Goal: Task Accomplishment & Management: Manage account settings

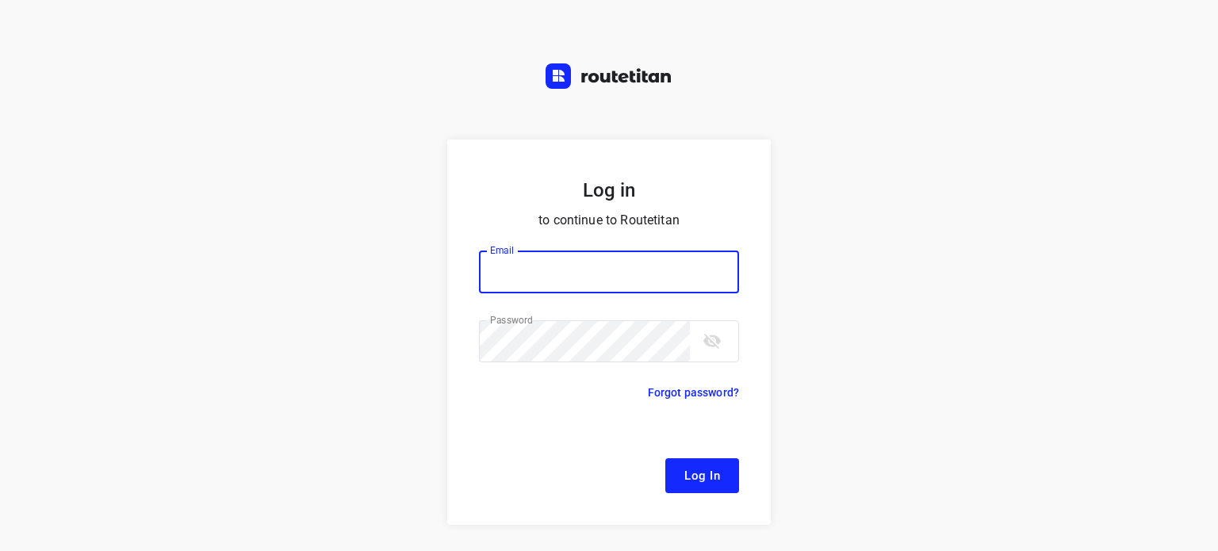
type input "[EMAIL_ADDRESS][DOMAIN_NAME]"
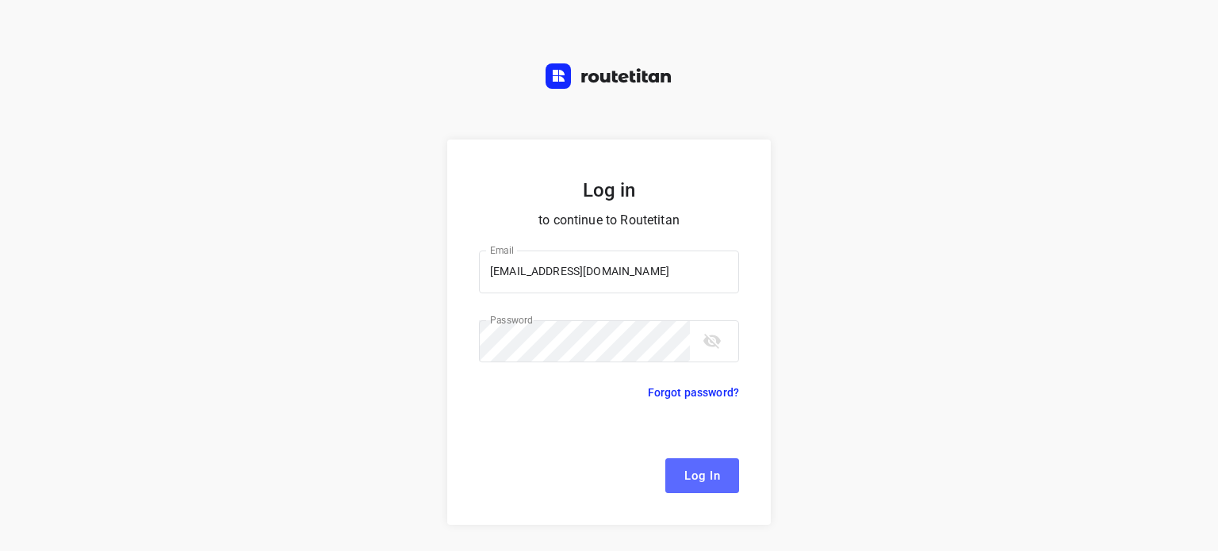
click at [685, 473] on span "Log In" at bounding box center [702, 475] width 36 height 21
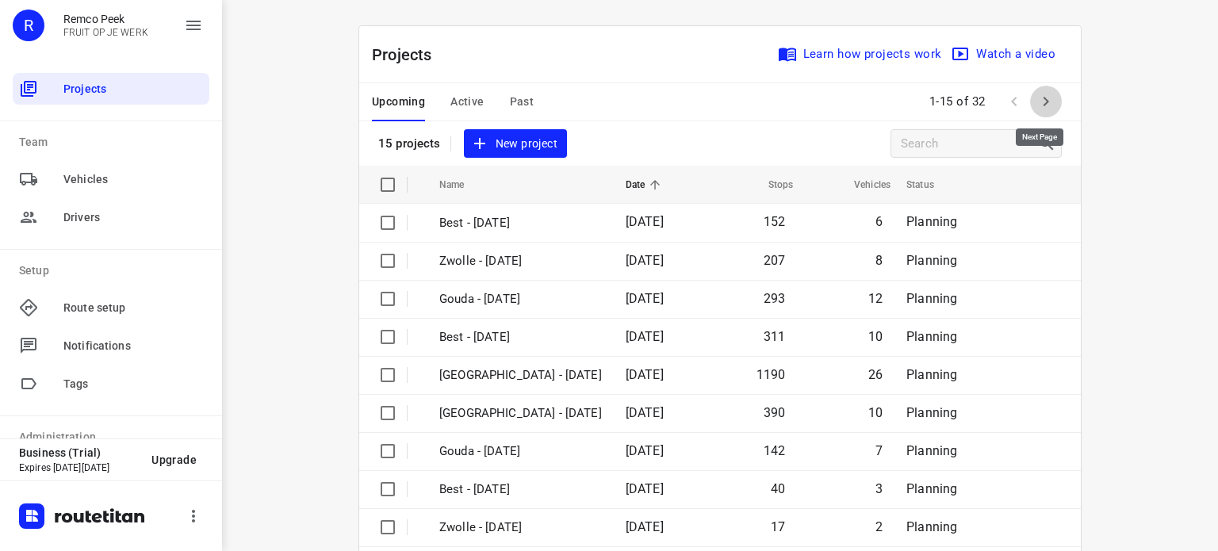
click at [1037, 105] on icon "button" at bounding box center [1045, 101] width 19 height 19
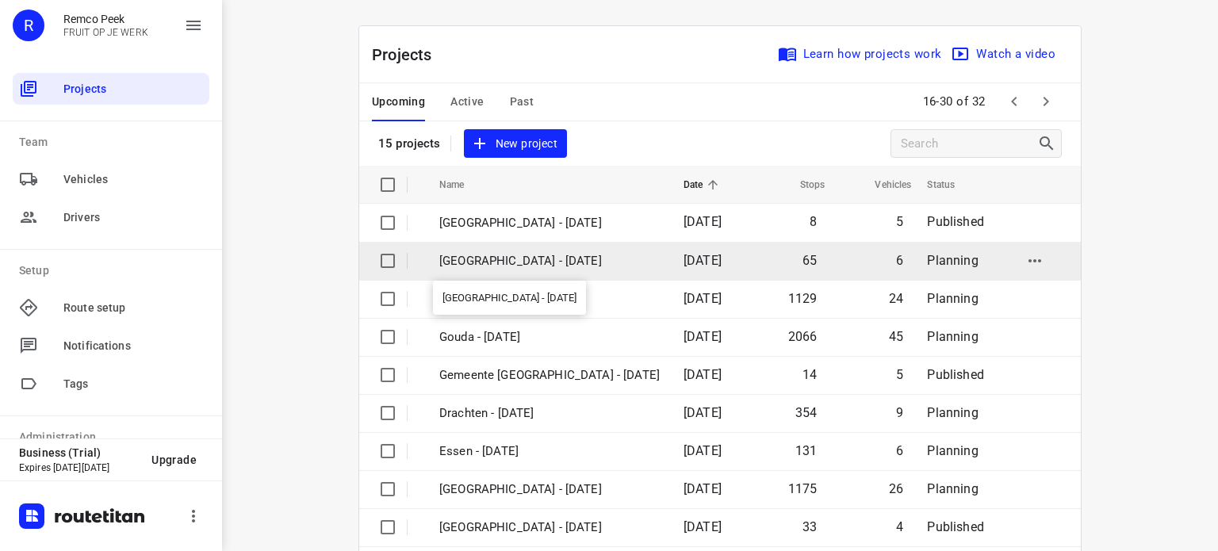
click at [485, 254] on p "[GEOGRAPHIC_DATA] - [DATE]" at bounding box center [549, 261] width 220 height 18
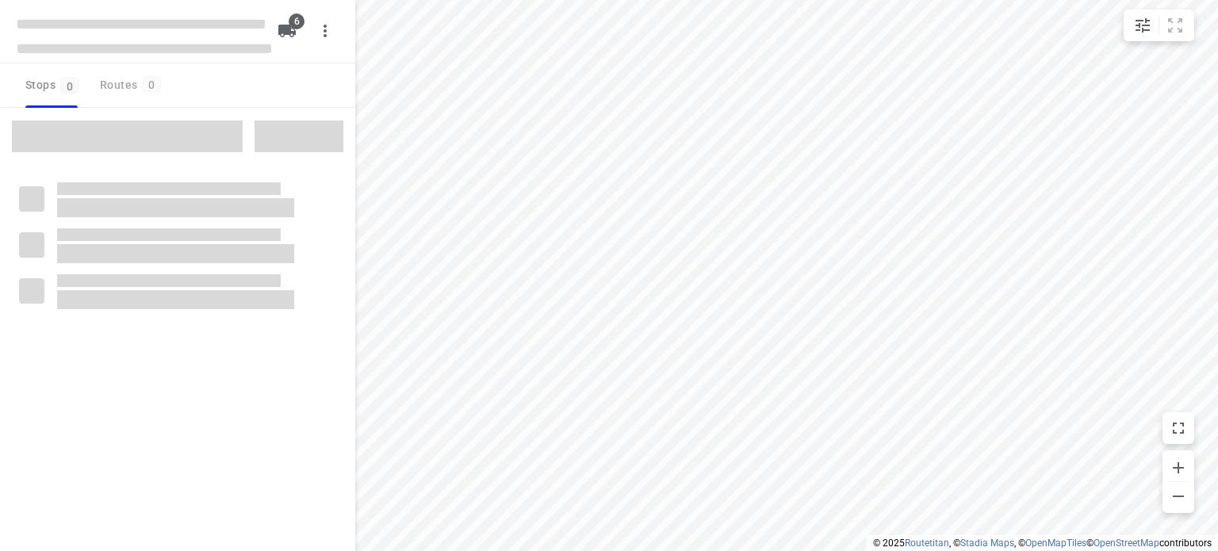
checkbox input "true"
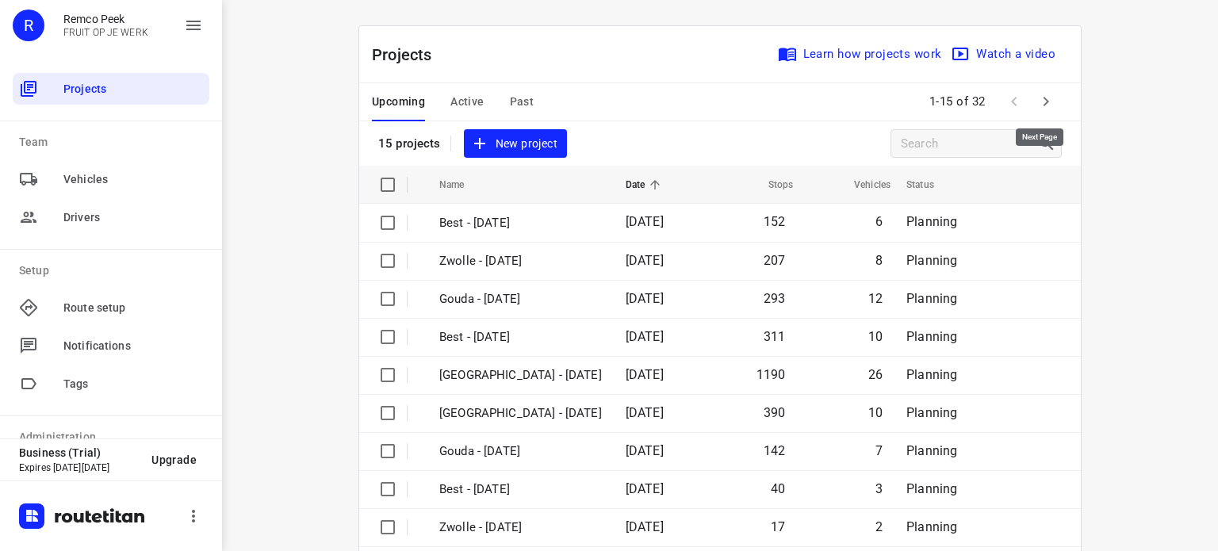
click at [1039, 91] on button "button" at bounding box center [1046, 102] width 32 height 32
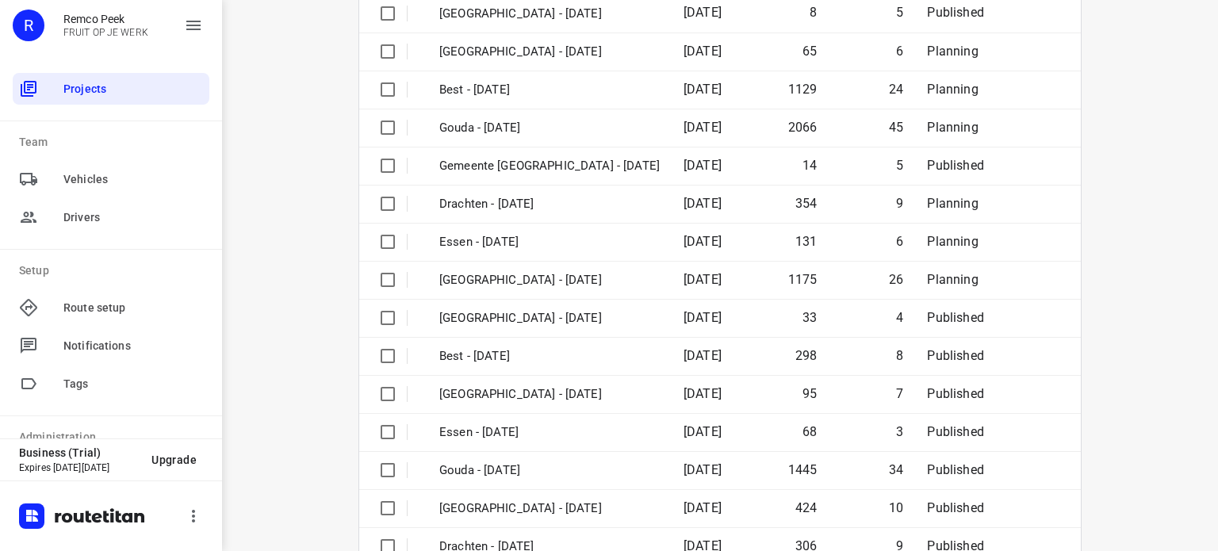
scroll to position [211, 0]
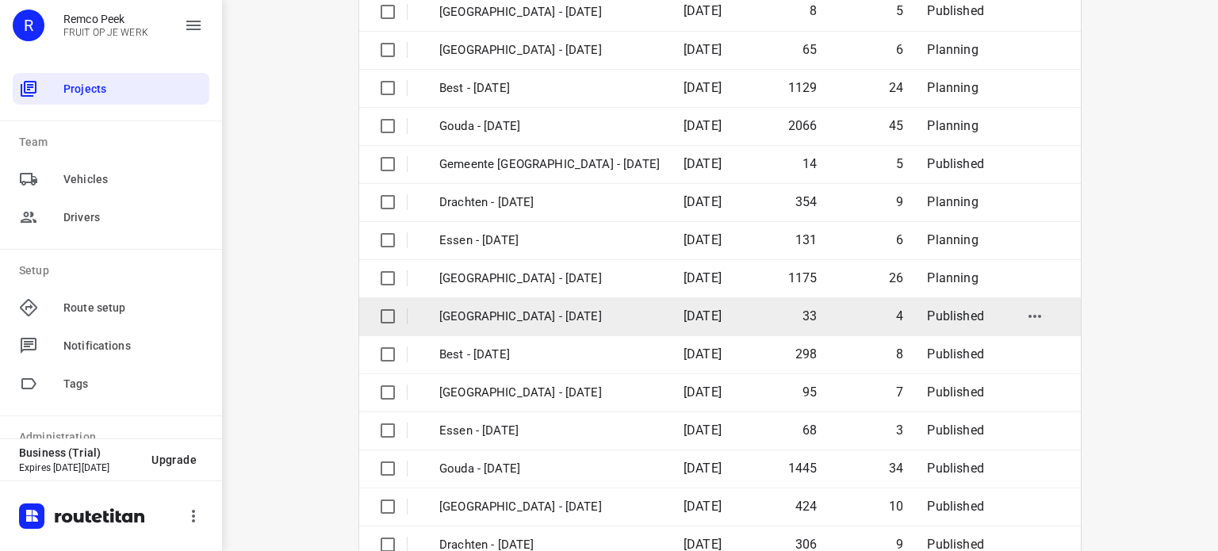
click at [504, 312] on p "[GEOGRAPHIC_DATA] - [DATE]" at bounding box center [549, 317] width 220 height 18
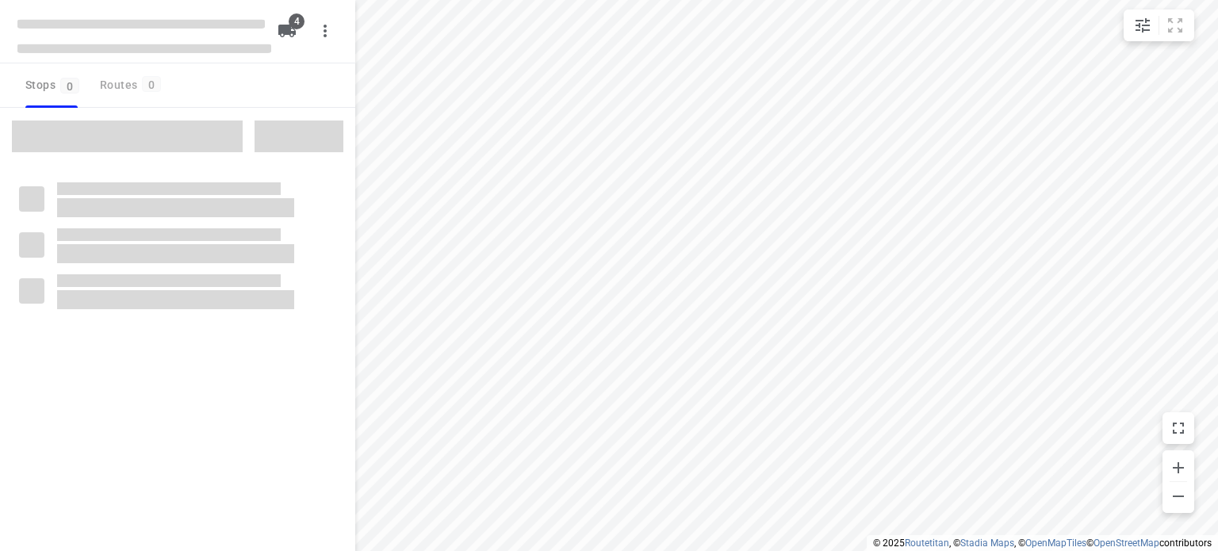
checkbox input "true"
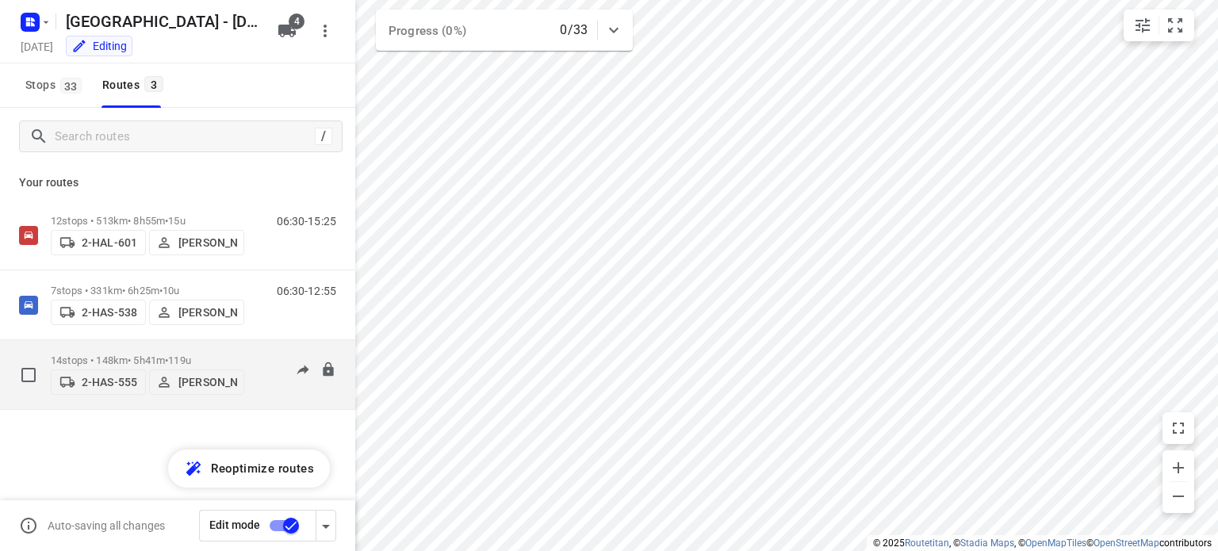
click at [168, 354] on span "•" at bounding box center [166, 360] width 3 height 12
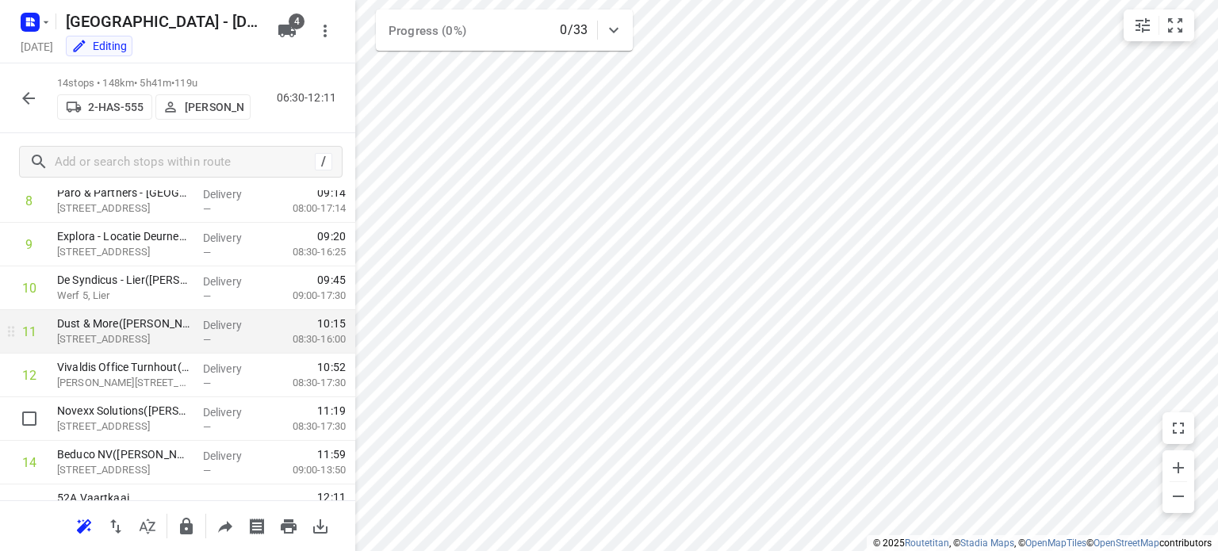
scroll to position [423, 0]
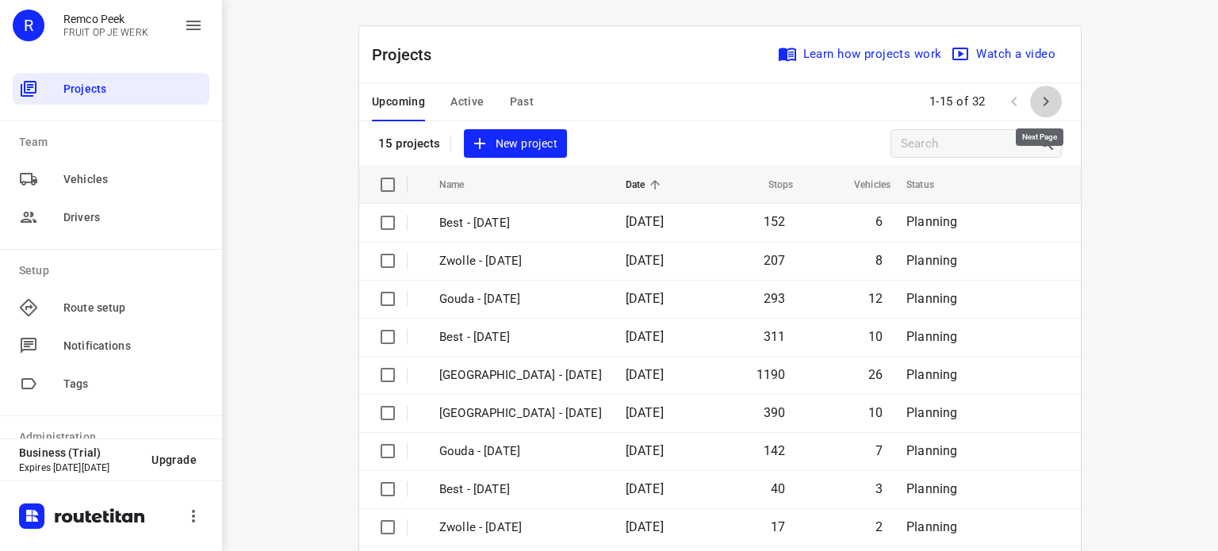
click at [1053, 107] on button "button" at bounding box center [1046, 102] width 32 height 32
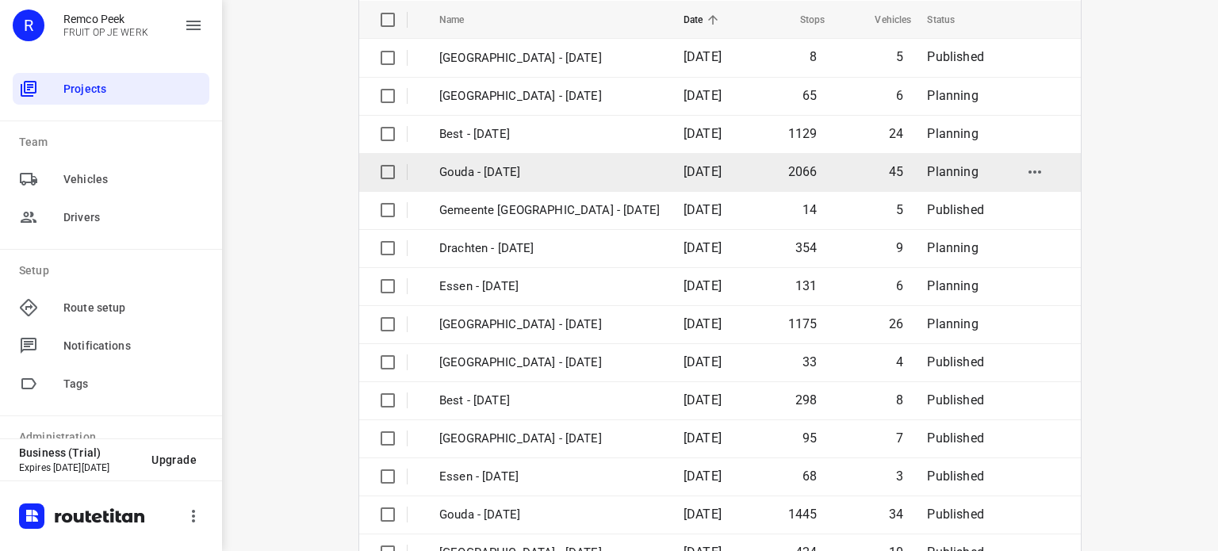
scroll to position [167, 0]
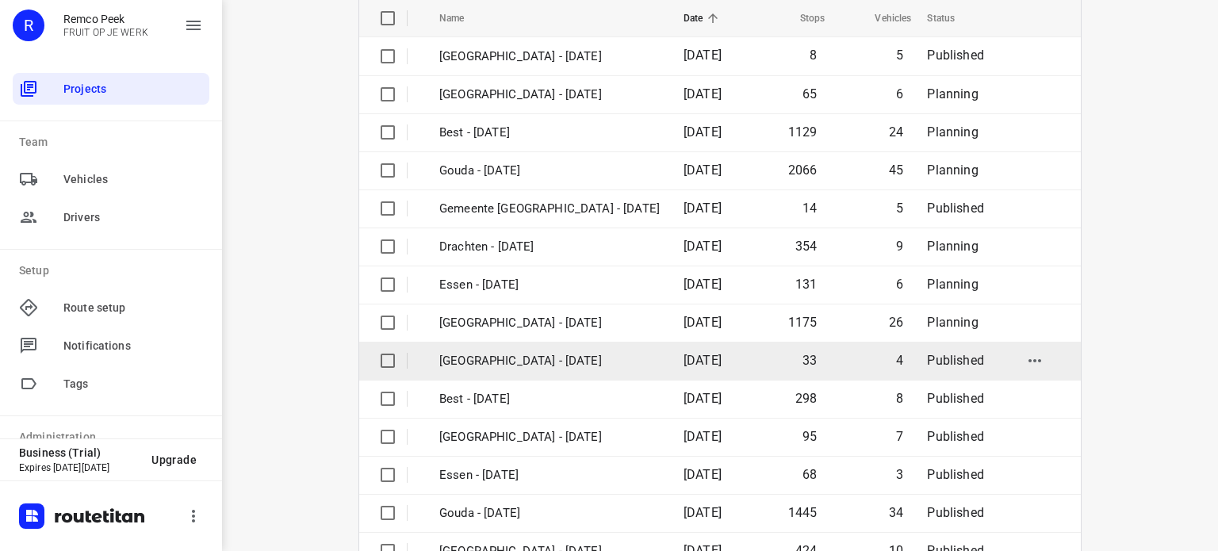
click at [483, 358] on p "[GEOGRAPHIC_DATA] - [DATE]" at bounding box center [549, 361] width 220 height 18
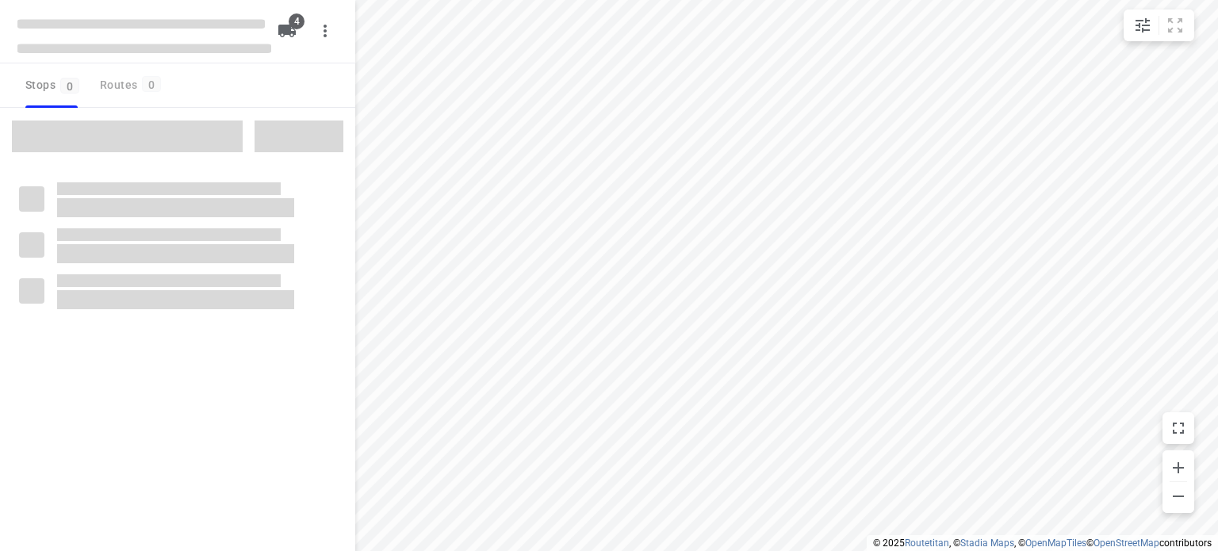
checkbox input "true"
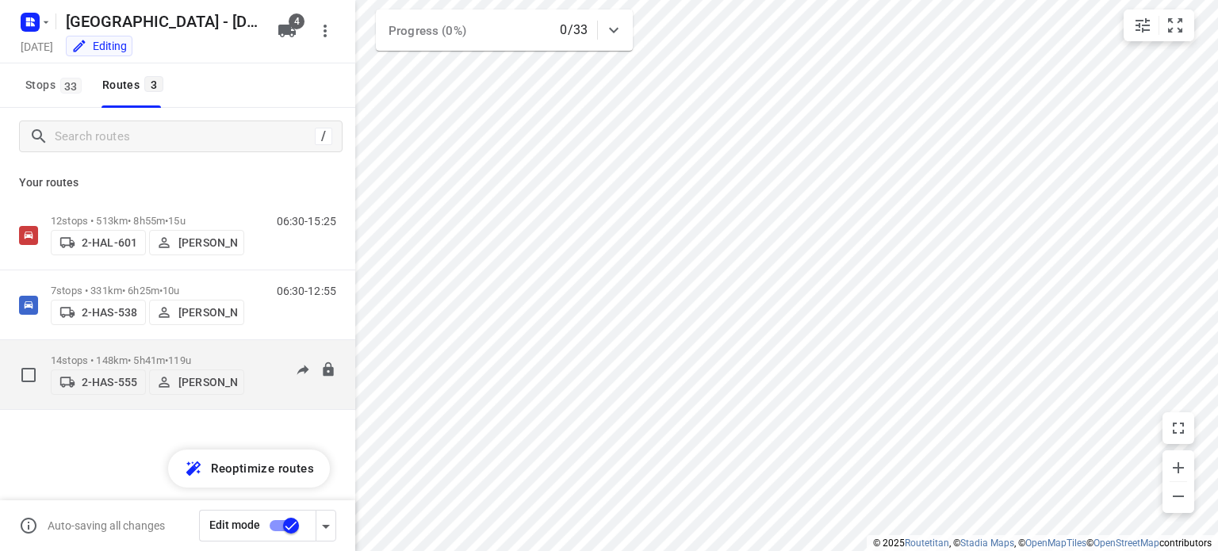
click at [136, 356] on p "14 stops • 148km • 5h41m • 119u" at bounding box center [147, 360] width 193 height 12
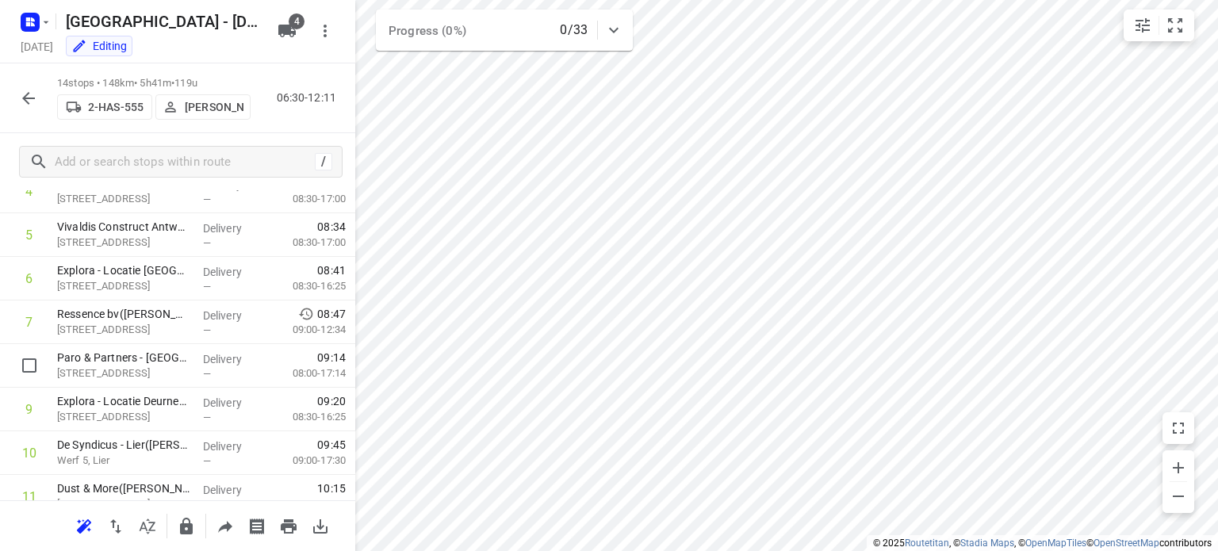
scroll to position [423, 0]
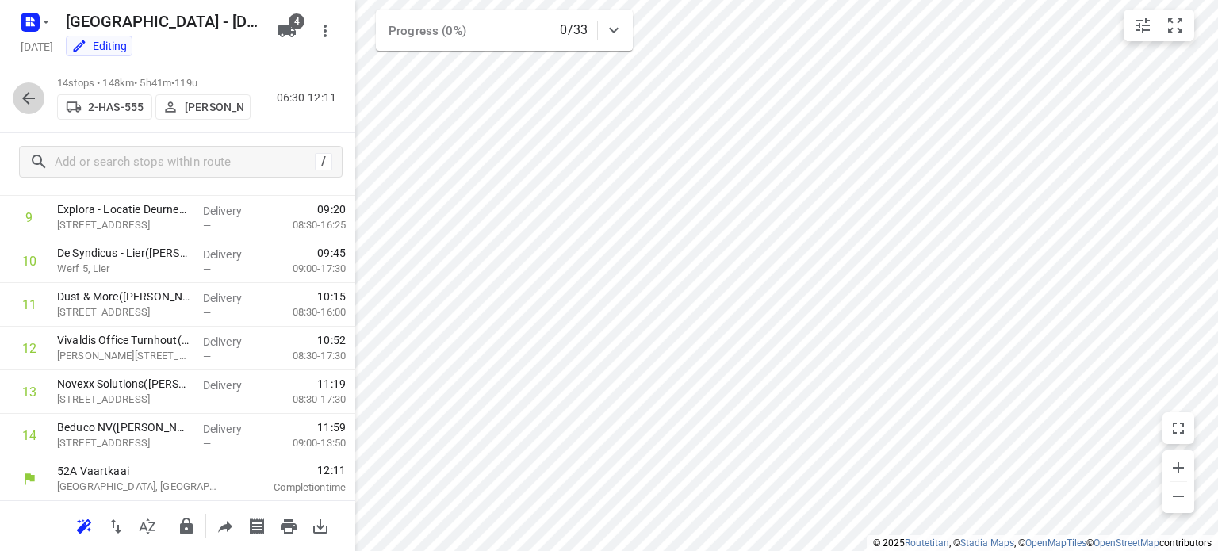
click at [22, 97] on icon "button" at bounding box center [28, 98] width 19 height 19
